Goal: Navigation & Orientation: Find specific page/section

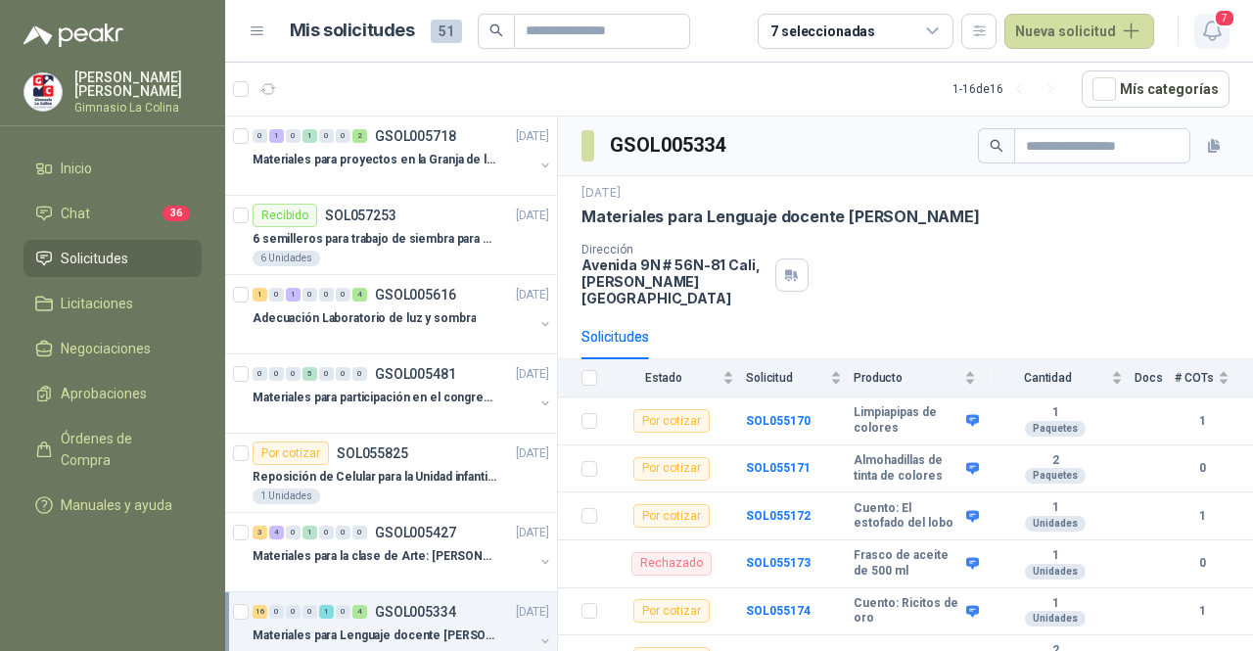
click at [1218, 37] on icon "button" at bounding box center [1212, 31] width 24 height 24
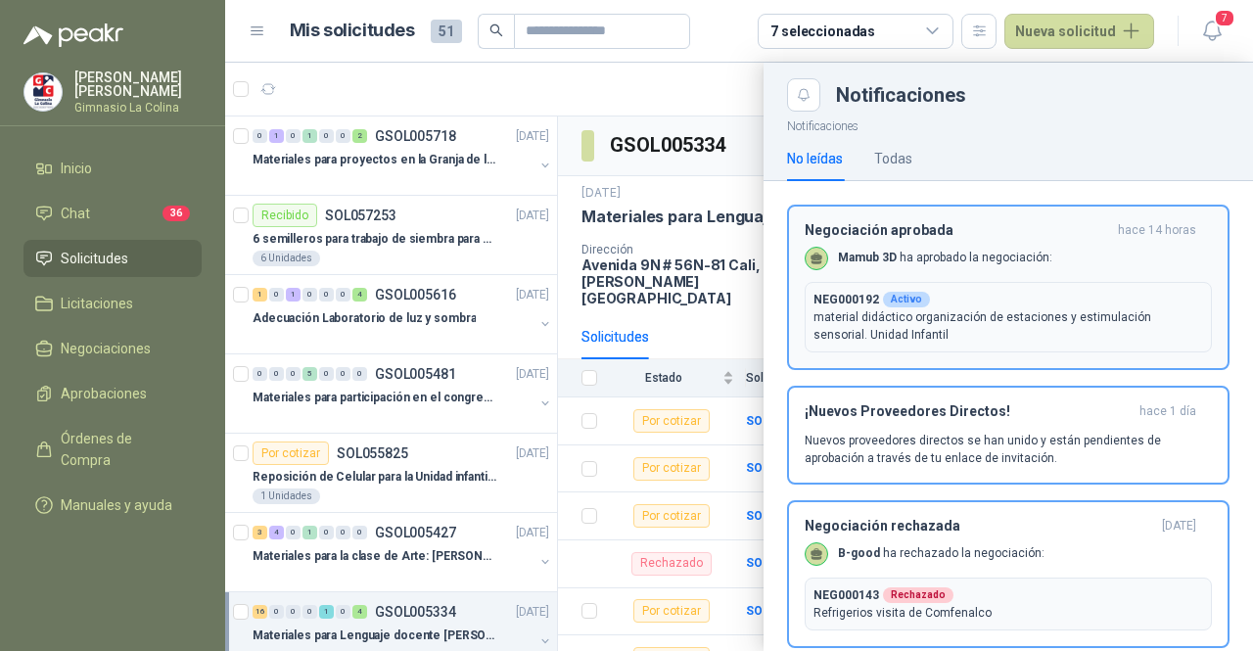
click at [1007, 324] on p "material didáctico organización de estaciones y estimulación sensorial. Unidad …" at bounding box center [1009, 325] width 390 height 35
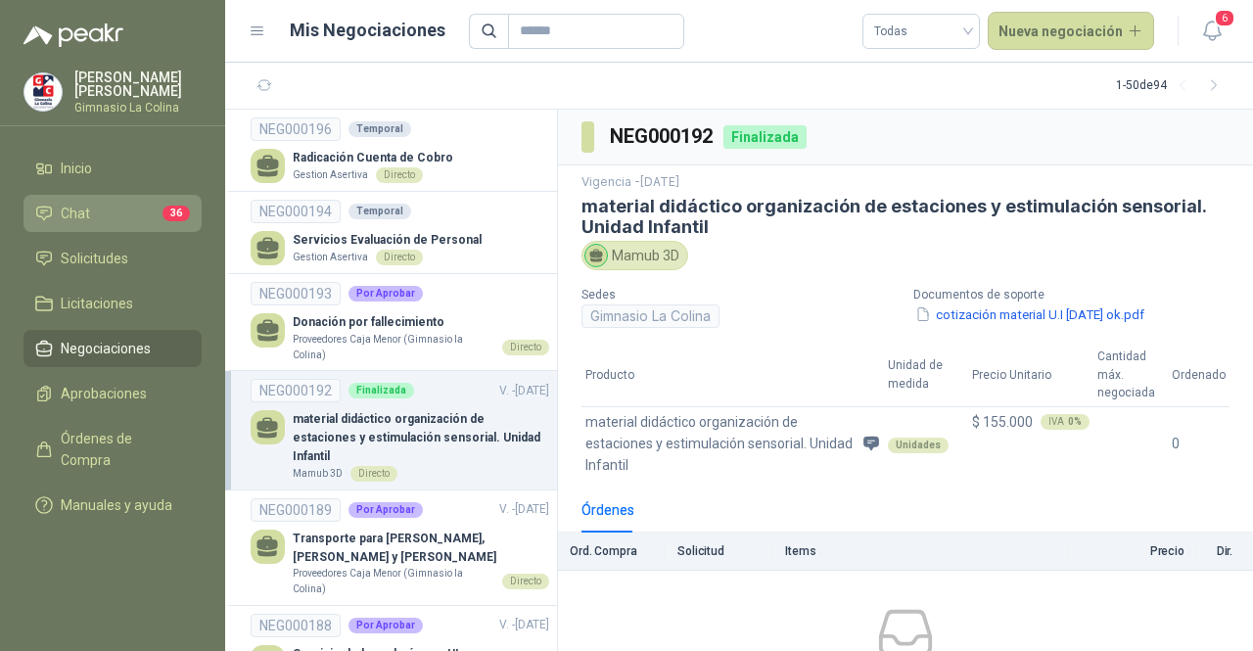
click at [141, 216] on li "Chat 36" at bounding box center [112, 214] width 155 height 22
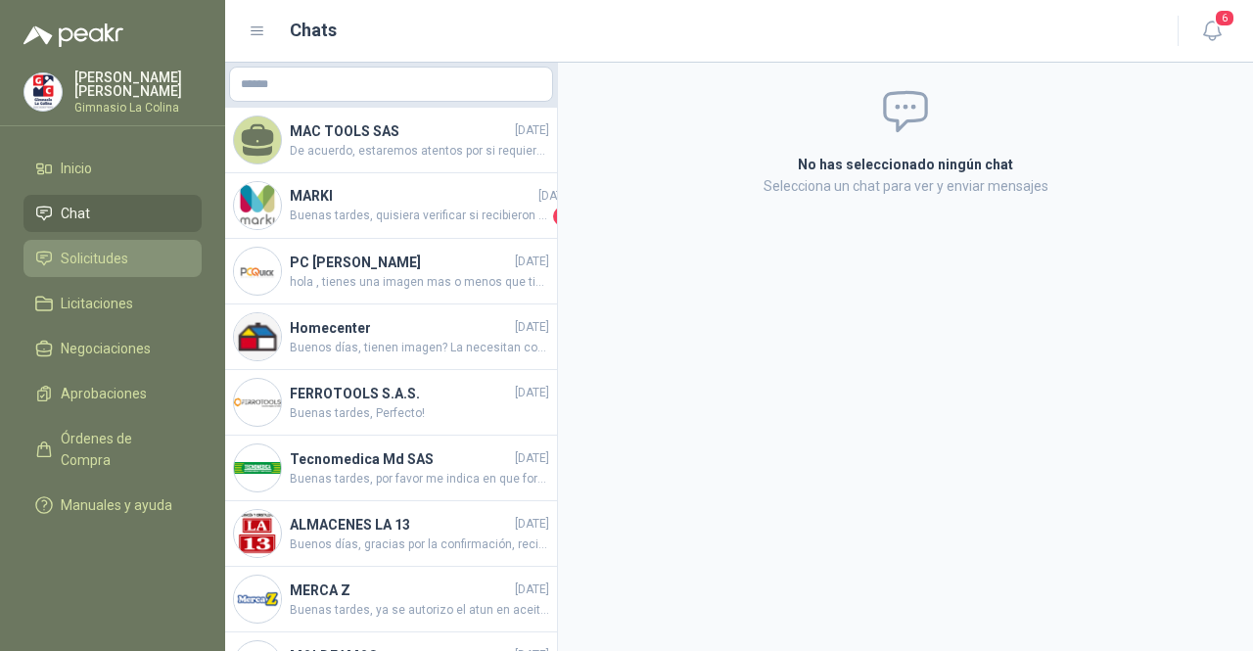
click at [112, 257] on span "Solicitudes" at bounding box center [95, 259] width 68 height 22
